Goal: Navigation & Orientation: Find specific page/section

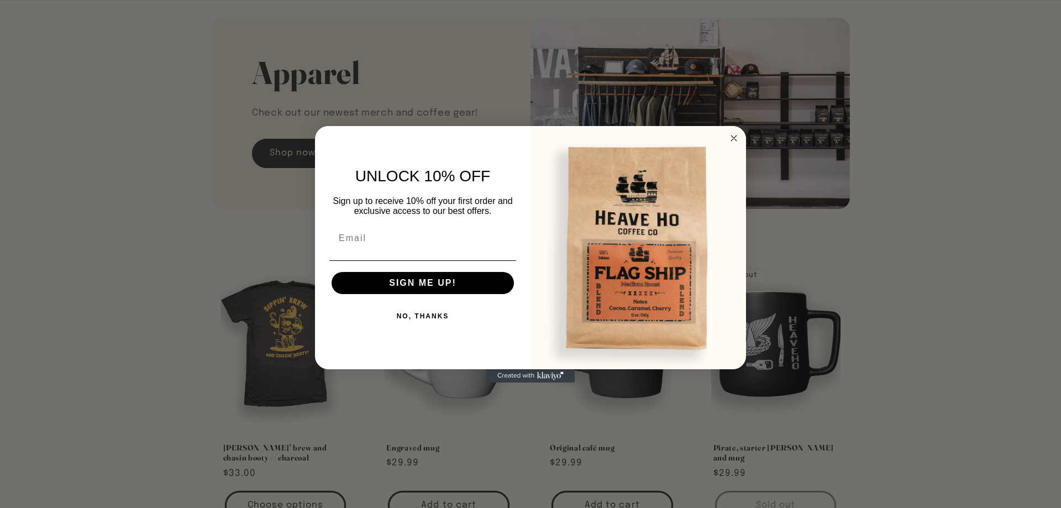
scroll to position [1465, 0]
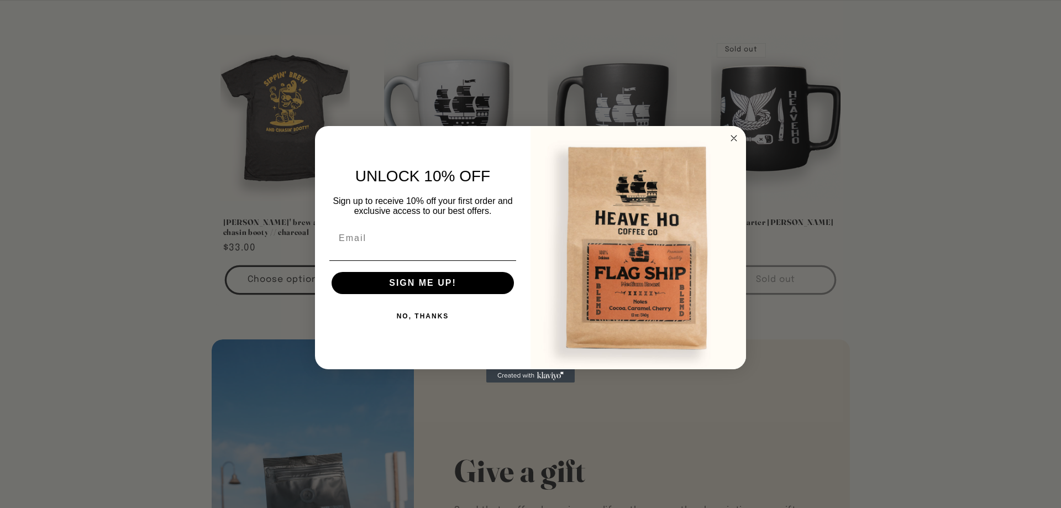
click at [738, 136] on circle "Close dialog" at bounding box center [734, 137] width 13 height 13
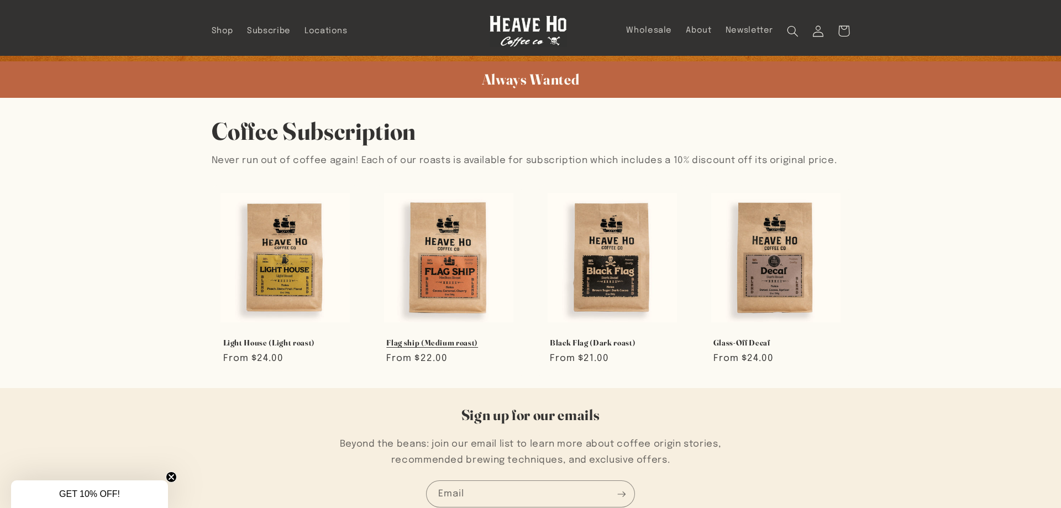
scroll to position [676, 0]
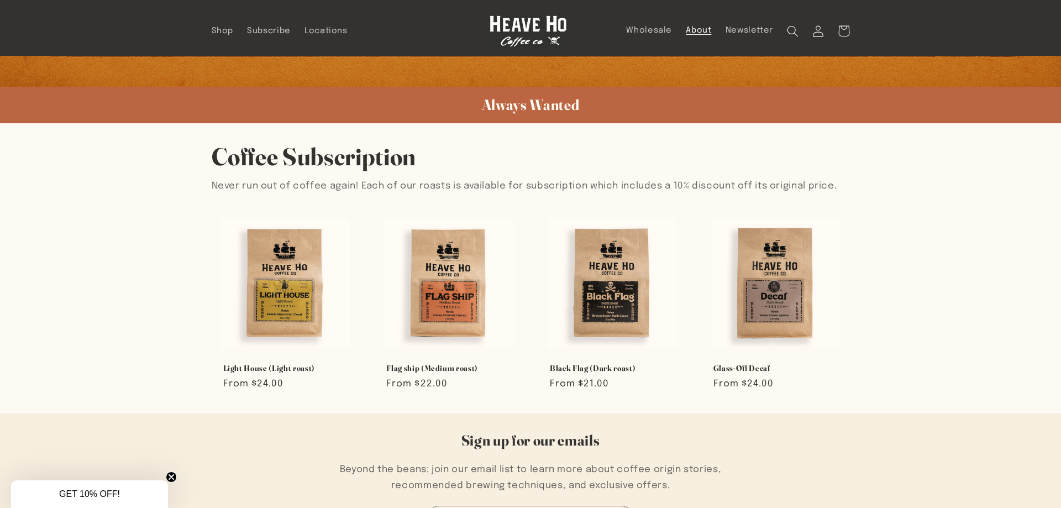
click at [702, 26] on span "About" at bounding box center [698, 30] width 25 height 10
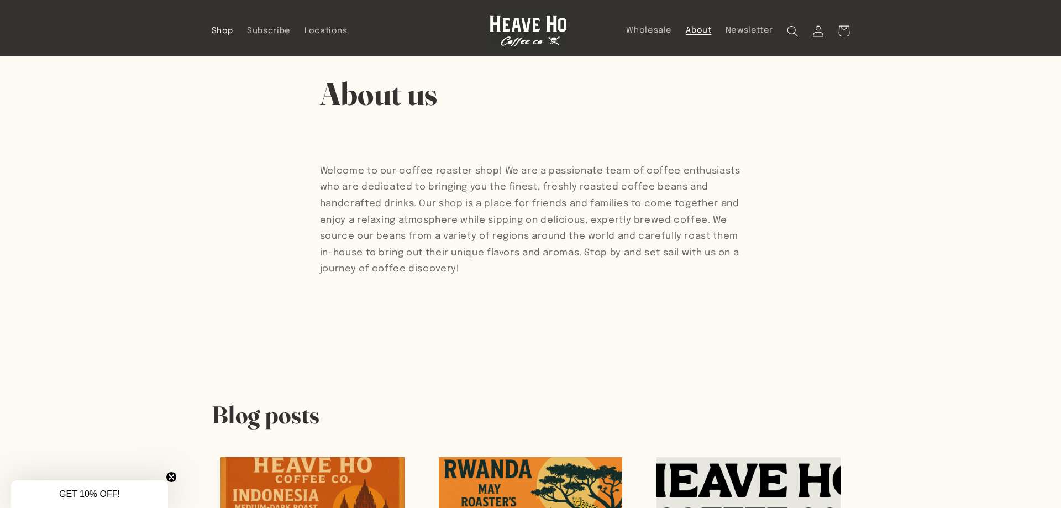
click at [232, 31] on span "Shop" at bounding box center [223, 31] width 22 height 10
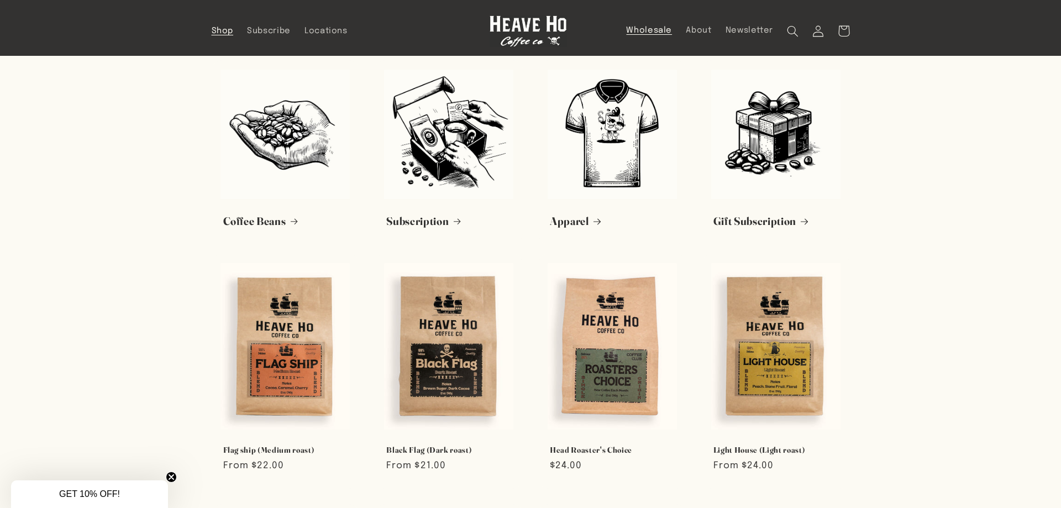
click at [656, 31] on span "Wholesale" at bounding box center [649, 30] width 46 height 10
click at [321, 31] on span "Locations" at bounding box center [325, 31] width 43 height 10
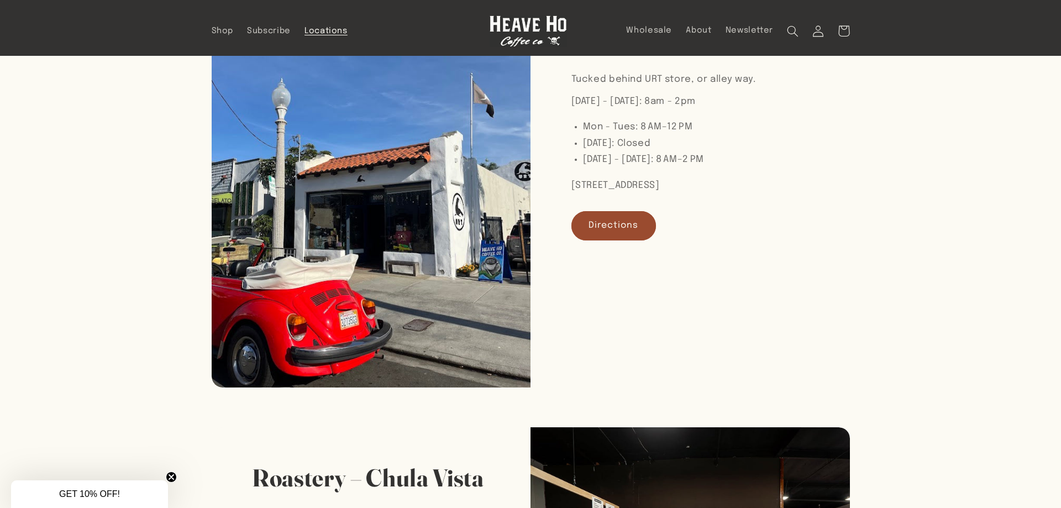
scroll to position [154, 0]
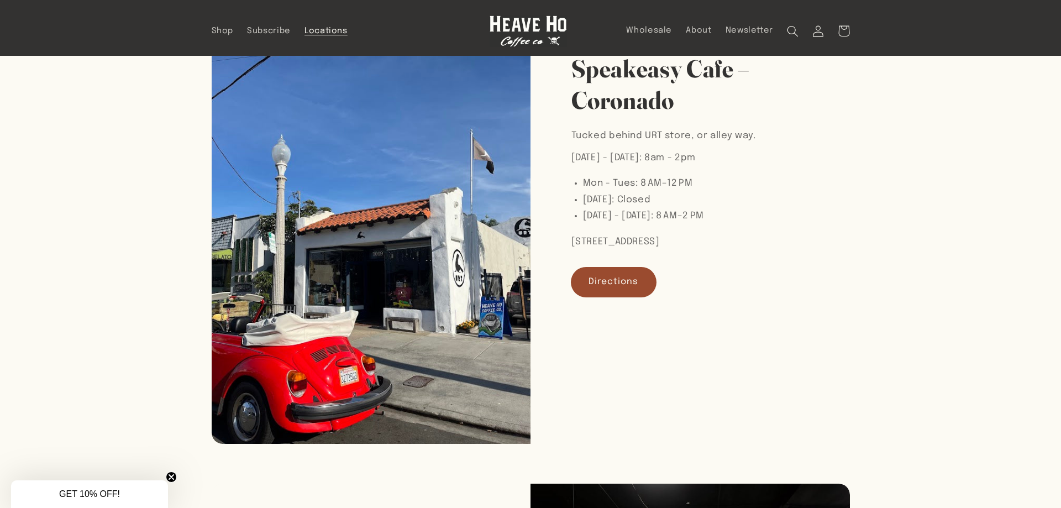
click at [597, 287] on link "Directions" at bounding box center [613, 281] width 85 height 29
